Goal: Navigation & Orientation: Go to known website

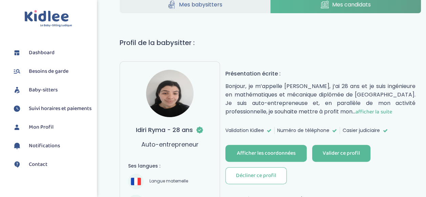
scroll to position [22, 0]
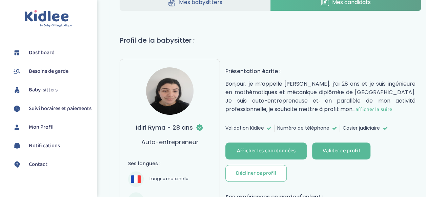
click at [356, 105] on span "afficher la suite" at bounding box center [374, 109] width 36 height 8
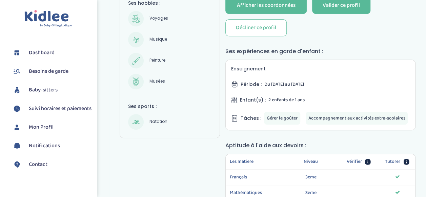
scroll to position [244, 0]
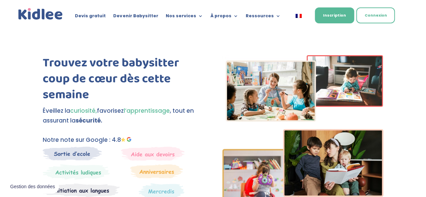
click at [129, 139] on img at bounding box center [129, 139] width 4 height 5
click at [125, 139] on img at bounding box center [123, 140] width 4 height 4
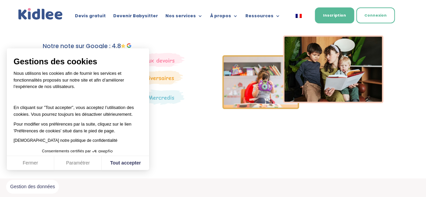
scroll to position [97, 0]
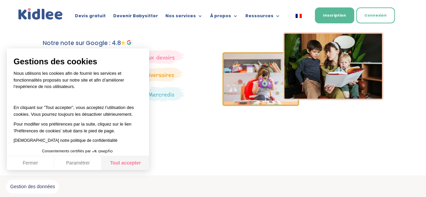
click at [125, 167] on button "Tout accepter" at bounding box center [125, 163] width 47 height 14
checkbox input "true"
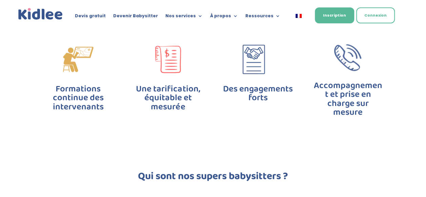
scroll to position [1816, 0]
